Goal: Use online tool/utility: Utilize a website feature to perform a specific function

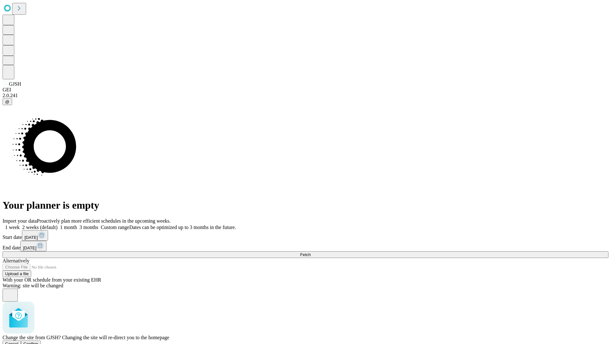
click at [39, 341] on span "Confirm" at bounding box center [31, 343] width 15 height 5
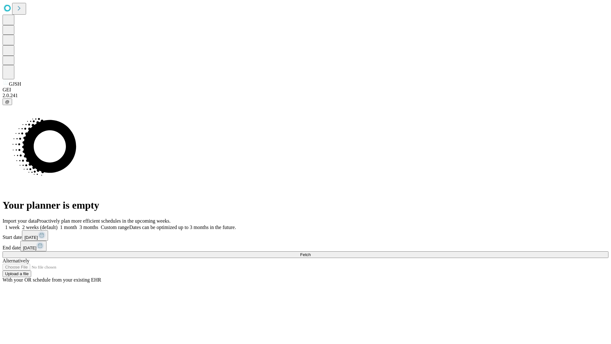
click at [20, 224] on label "1 week" at bounding box center [11, 226] width 17 height 5
click at [311, 252] on span "Fetch" at bounding box center [305, 254] width 11 height 5
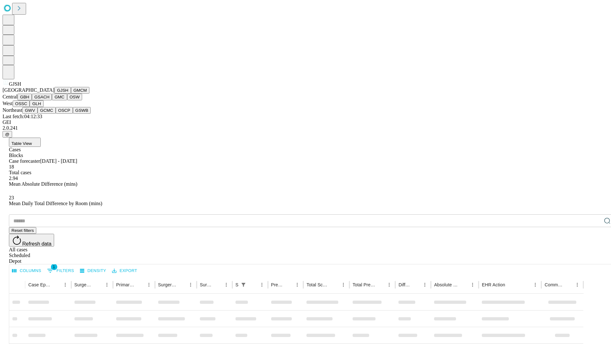
click at [71, 94] on button "GMCM" at bounding box center [80, 90] width 18 height 7
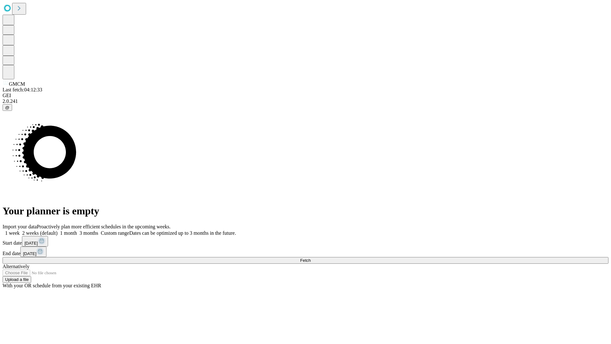
click at [20, 230] on label "1 week" at bounding box center [11, 232] width 17 height 5
click at [311, 258] on span "Fetch" at bounding box center [305, 260] width 11 height 5
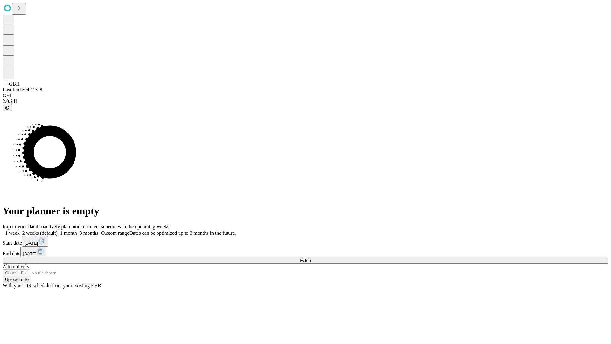
click at [20, 230] on label "1 week" at bounding box center [11, 232] width 17 height 5
click at [311, 258] on span "Fetch" at bounding box center [305, 260] width 11 height 5
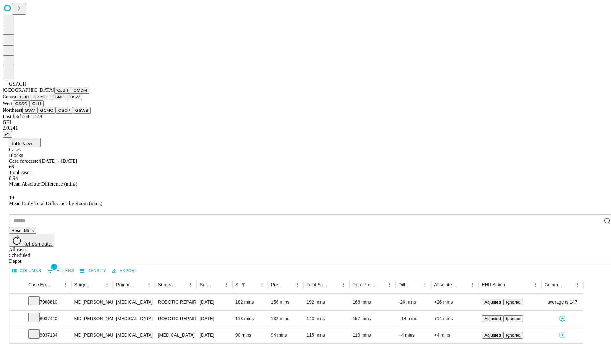
click at [52, 100] on button "GMC" at bounding box center [59, 97] width 15 height 7
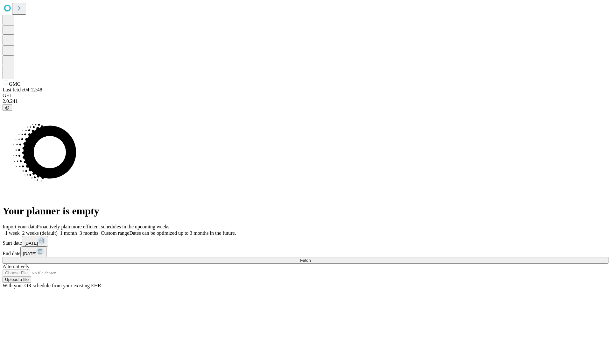
click at [311, 258] on span "Fetch" at bounding box center [305, 260] width 11 height 5
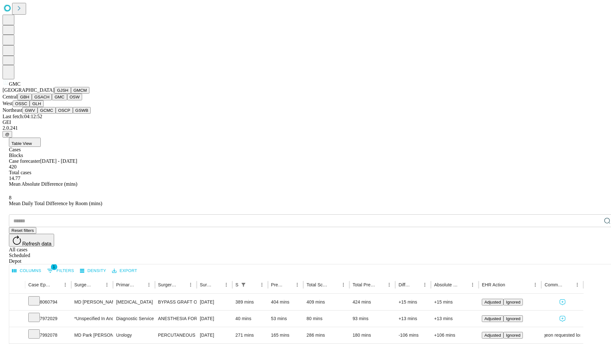
click at [67, 100] on button "OSW" at bounding box center [74, 97] width 15 height 7
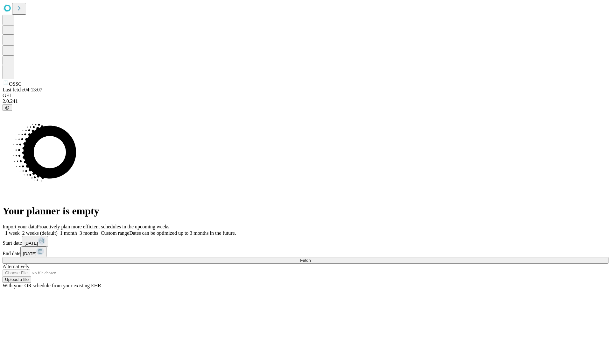
click at [20, 230] on label "1 week" at bounding box center [11, 232] width 17 height 5
click at [311, 258] on span "Fetch" at bounding box center [305, 260] width 11 height 5
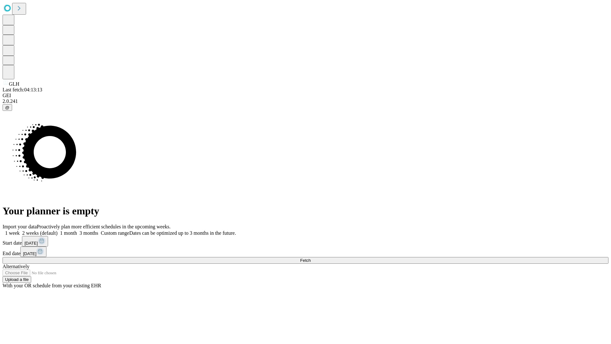
click at [20, 230] on label "1 week" at bounding box center [11, 232] width 17 height 5
click at [311, 258] on span "Fetch" at bounding box center [305, 260] width 11 height 5
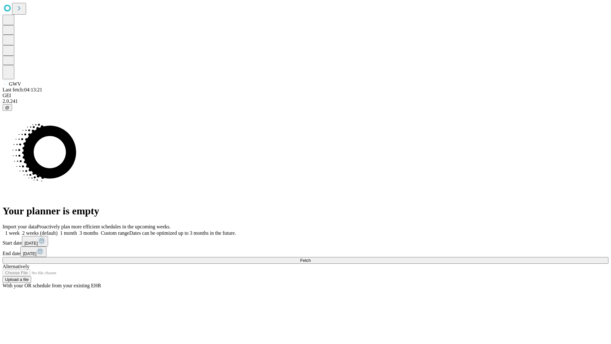
click at [20, 230] on label "1 week" at bounding box center [11, 232] width 17 height 5
click at [311, 258] on span "Fetch" at bounding box center [305, 260] width 11 height 5
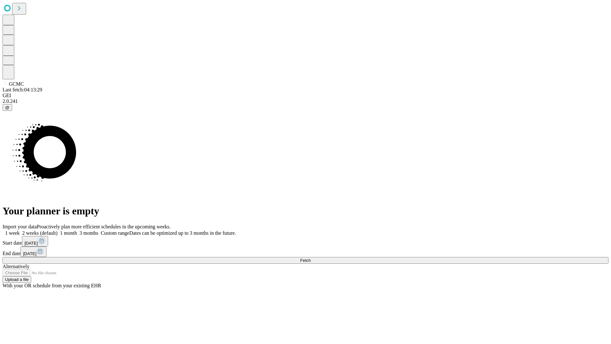
click at [20, 230] on label "1 week" at bounding box center [11, 232] width 17 height 5
click at [311, 258] on span "Fetch" at bounding box center [305, 260] width 11 height 5
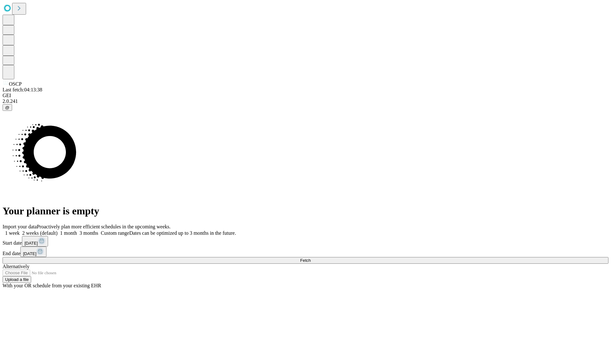
click at [20, 230] on label "1 week" at bounding box center [11, 232] width 17 height 5
click at [311, 258] on span "Fetch" at bounding box center [305, 260] width 11 height 5
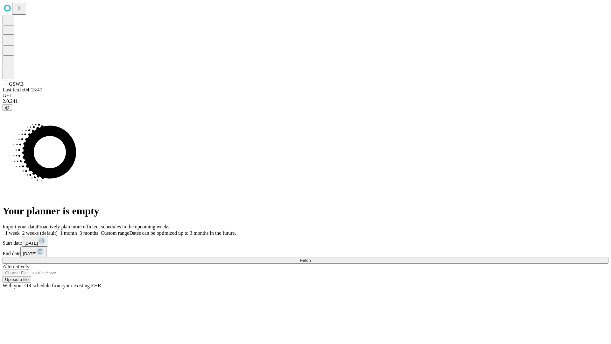
click at [311, 258] on span "Fetch" at bounding box center [305, 260] width 11 height 5
